Goal: Transaction & Acquisition: Book appointment/travel/reservation

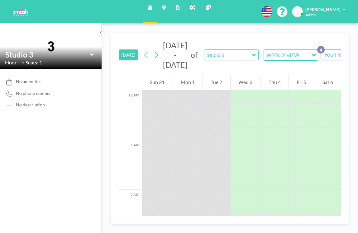
scroll to position [729, 0]
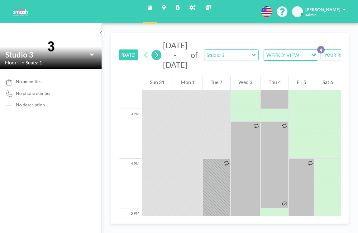
click at [155, 52] on icon at bounding box center [156, 55] width 3 height 7
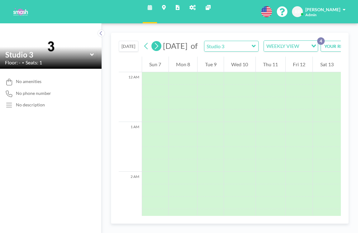
scroll to position [314, 0]
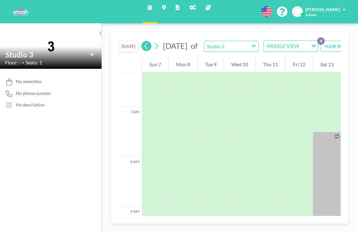
click at [143, 43] on icon at bounding box center [146, 45] width 6 height 9
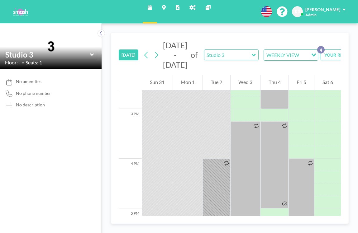
scroll to position [729, 0]
click at [99, 30] on icon at bounding box center [101, 33] width 4 height 6
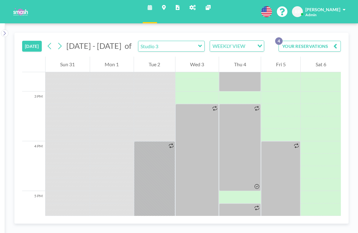
click at [210, 41] on div "WEEKLY VIEW" at bounding box center [232, 45] width 44 height 9
click at [192, 47] on li "DAILY VIEW" at bounding box center [193, 48] width 49 height 9
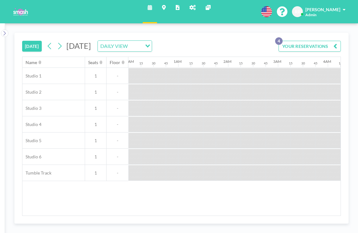
scroll to position [0, 729]
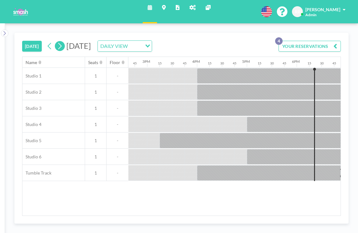
click at [57, 41] on icon at bounding box center [60, 45] width 6 height 9
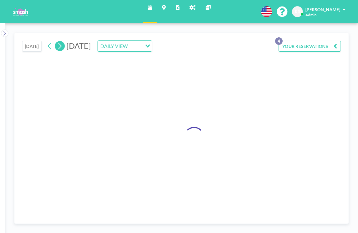
click at [57, 41] on icon at bounding box center [60, 45] width 6 height 9
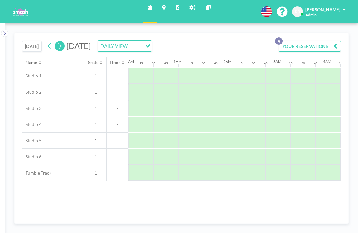
click at [57, 41] on icon at bounding box center [60, 45] width 6 height 9
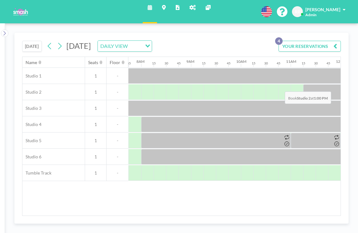
scroll to position [0, 390]
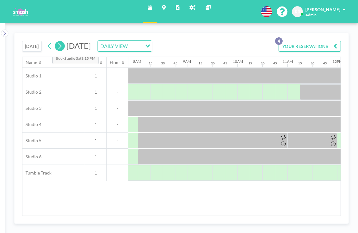
click at [58, 43] on icon at bounding box center [59, 46] width 3 height 7
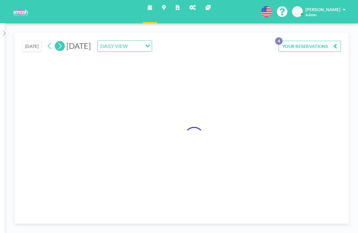
click at [58, 43] on icon at bounding box center [59, 46] width 3 height 7
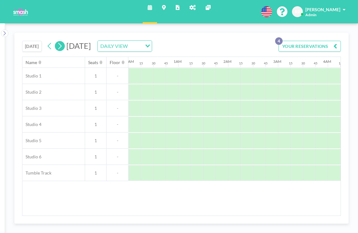
click at [58, 43] on icon at bounding box center [59, 46] width 3 height 7
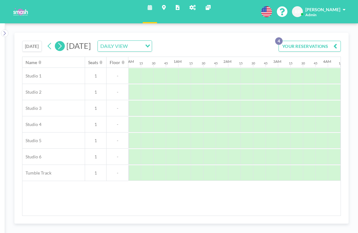
click at [58, 43] on icon at bounding box center [59, 46] width 3 height 7
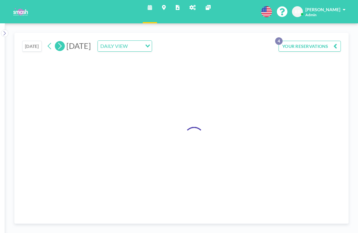
click at [58, 43] on icon at bounding box center [59, 46] width 3 height 7
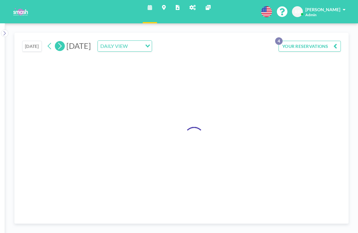
click at [58, 43] on icon at bounding box center [59, 46] width 3 height 7
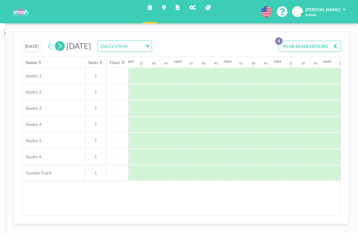
click at [58, 43] on icon at bounding box center [59, 46] width 3 height 7
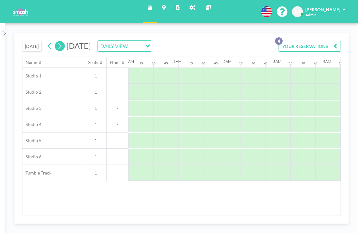
click at [58, 43] on icon at bounding box center [59, 46] width 3 height 7
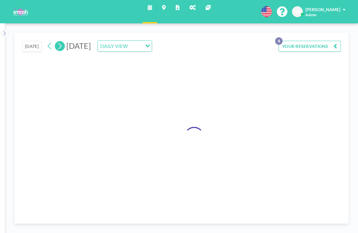
click at [58, 43] on icon at bounding box center [59, 46] width 3 height 7
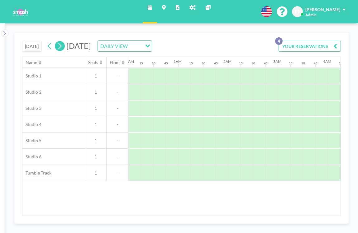
click at [58, 43] on icon at bounding box center [59, 46] width 3 height 7
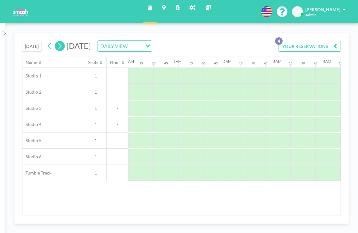
click at [58, 43] on icon at bounding box center [59, 46] width 3 height 7
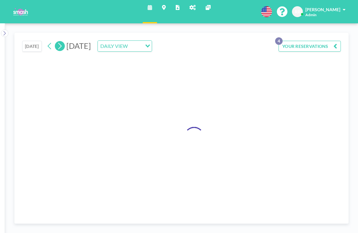
click at [58, 43] on icon at bounding box center [59, 46] width 3 height 7
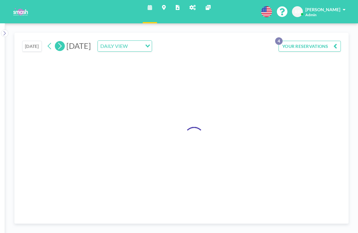
click at [58, 43] on icon at bounding box center [59, 46] width 3 height 7
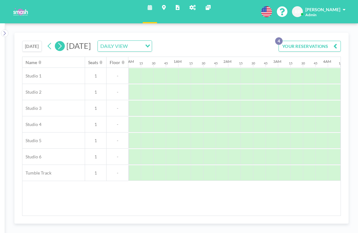
scroll to position [0, 314]
click at [58, 43] on icon at bounding box center [59, 46] width 3 height 7
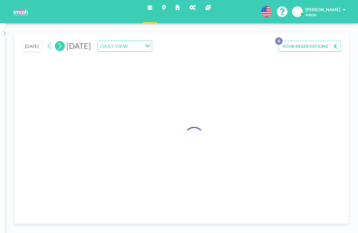
click at [58, 43] on icon at bounding box center [59, 46] width 3 height 7
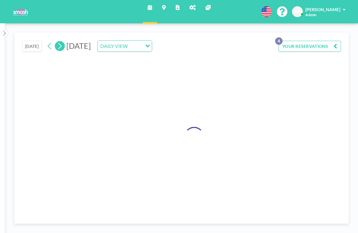
click at [58, 43] on icon at bounding box center [59, 46] width 3 height 7
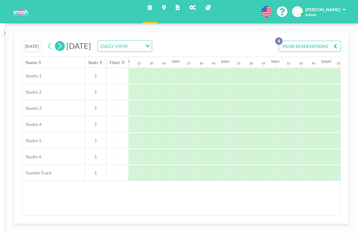
click at [58, 43] on icon at bounding box center [59, 46] width 3 height 7
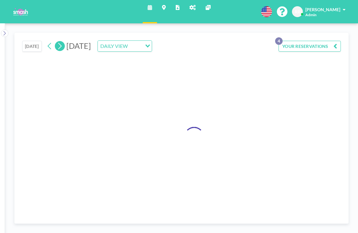
click at [58, 43] on icon at bounding box center [59, 46] width 3 height 7
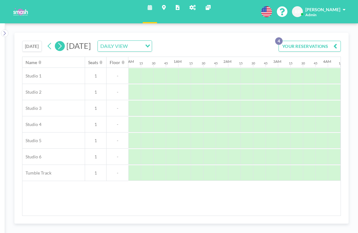
scroll to position [0, 0]
click at [58, 43] on icon at bounding box center [59, 46] width 3 height 7
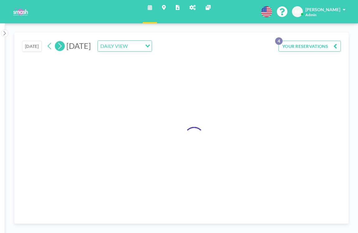
click at [58, 43] on icon at bounding box center [59, 46] width 3 height 7
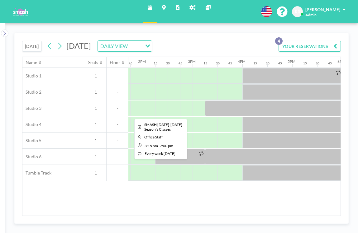
scroll to position [0, 687]
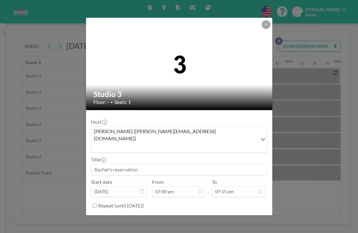
click at [124, 165] on input at bounding box center [179, 170] width 176 height 11
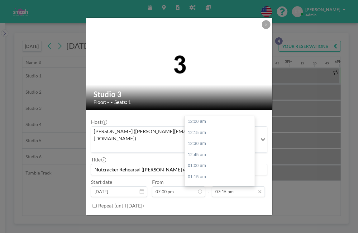
scroll to position [744, 0]
type input "Nutcracker Rehearsal ([PERSON_NAME] with [PERSON_NAME])"
click at [219, 187] on input "07:15 pm" at bounding box center [238, 192] width 53 height 11
type input "08:30 pm"
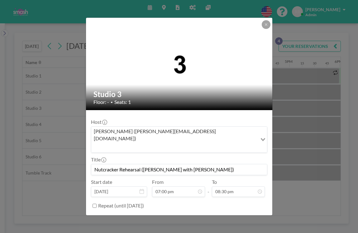
scroll to position [792, 0]
click at [240, 216] on button "BOOK NOW" at bounding box center [251, 221] width 31 height 11
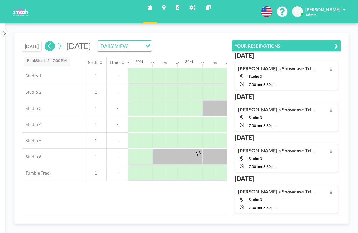
click at [47, 41] on icon at bounding box center [50, 45] width 6 height 9
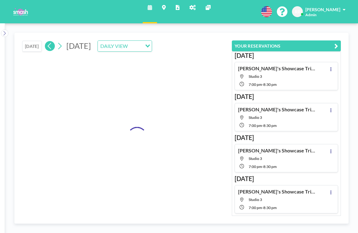
click at [47, 41] on icon at bounding box center [50, 45] width 6 height 9
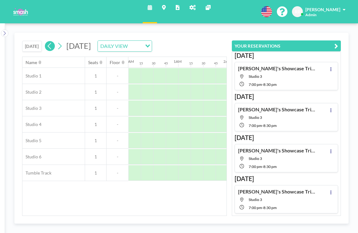
click at [47, 41] on icon at bounding box center [50, 45] width 6 height 9
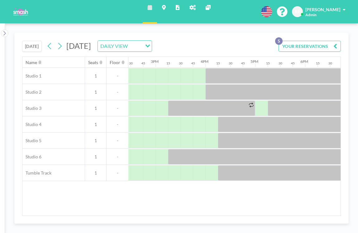
scroll to position [0, 723]
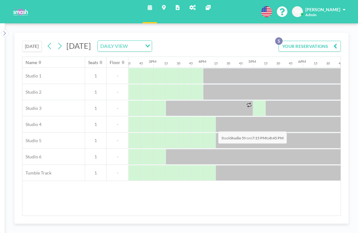
drag, startPoint x: 165, startPoint y: 115, endPoint x: 216, endPoint y: 117, distance: 51.1
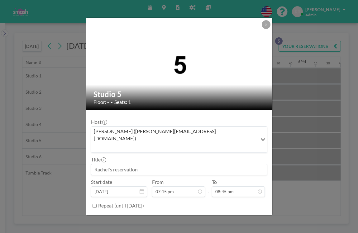
click at [128, 165] on input at bounding box center [179, 170] width 176 height 11
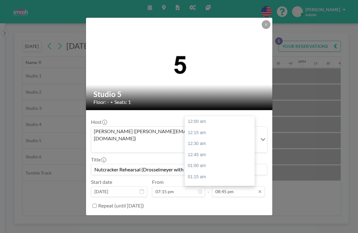
scroll to position [802, 0]
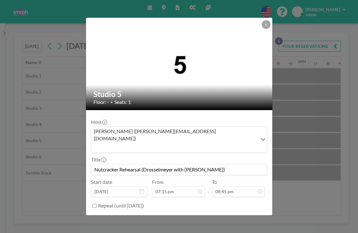
type input "Nutcracker Rehearsal (Drosselmeyer with [PERSON_NAME])"
click at [239, 216] on button "BOOK NOW" at bounding box center [251, 221] width 31 height 11
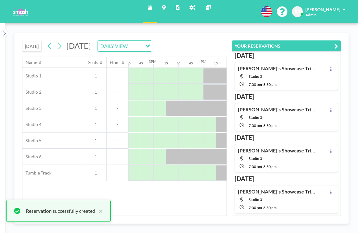
scroll to position [22, 0]
